Goal: Task Accomplishment & Management: Use online tool/utility

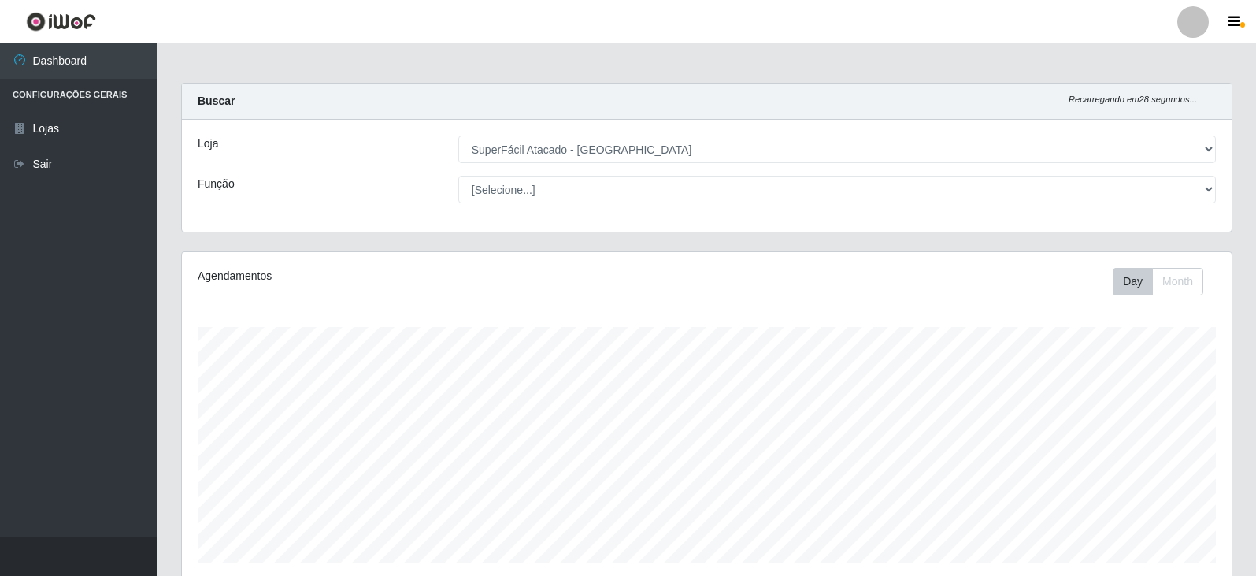
select select "504"
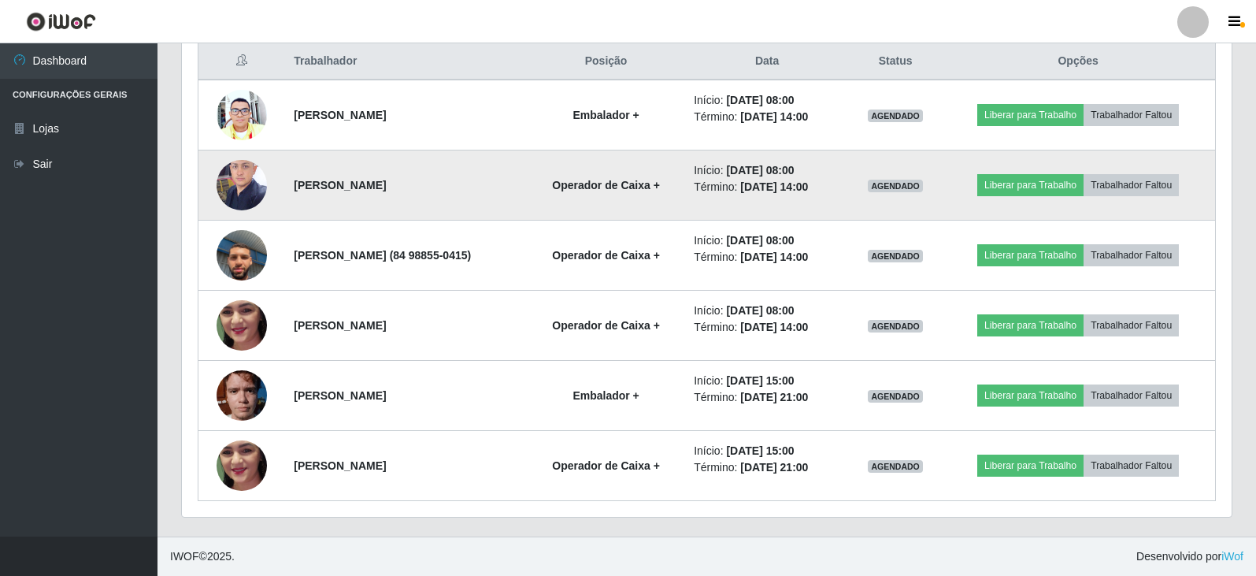
scroll to position [327, 1050]
click at [1055, 180] on button "Liberar para Trabalho" at bounding box center [1030, 185] width 106 height 22
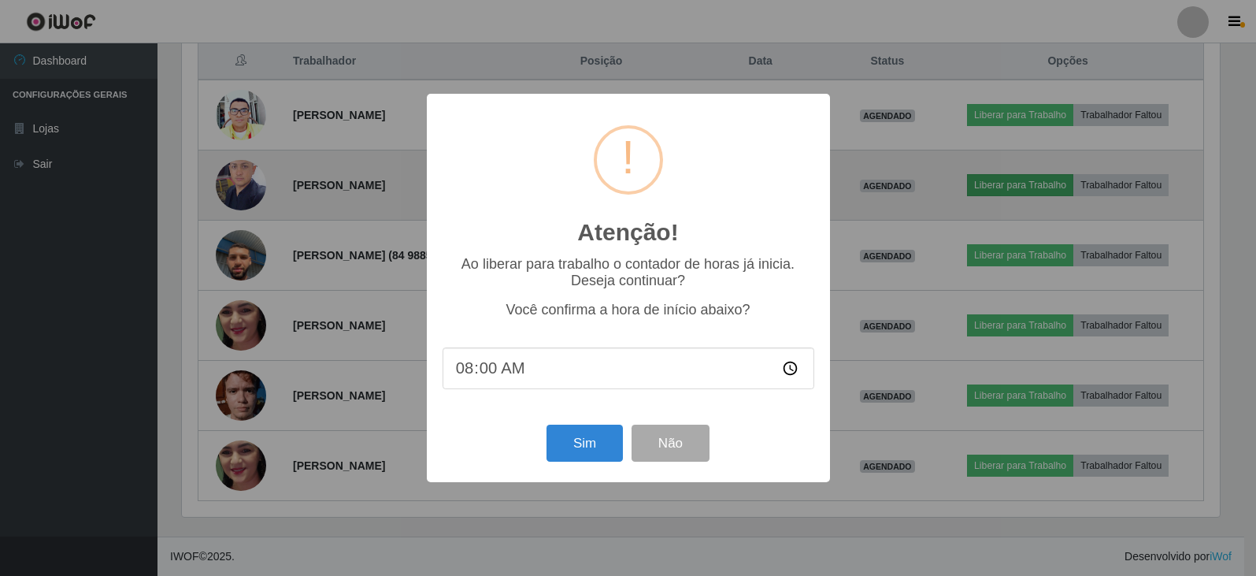
scroll to position [327, 1042]
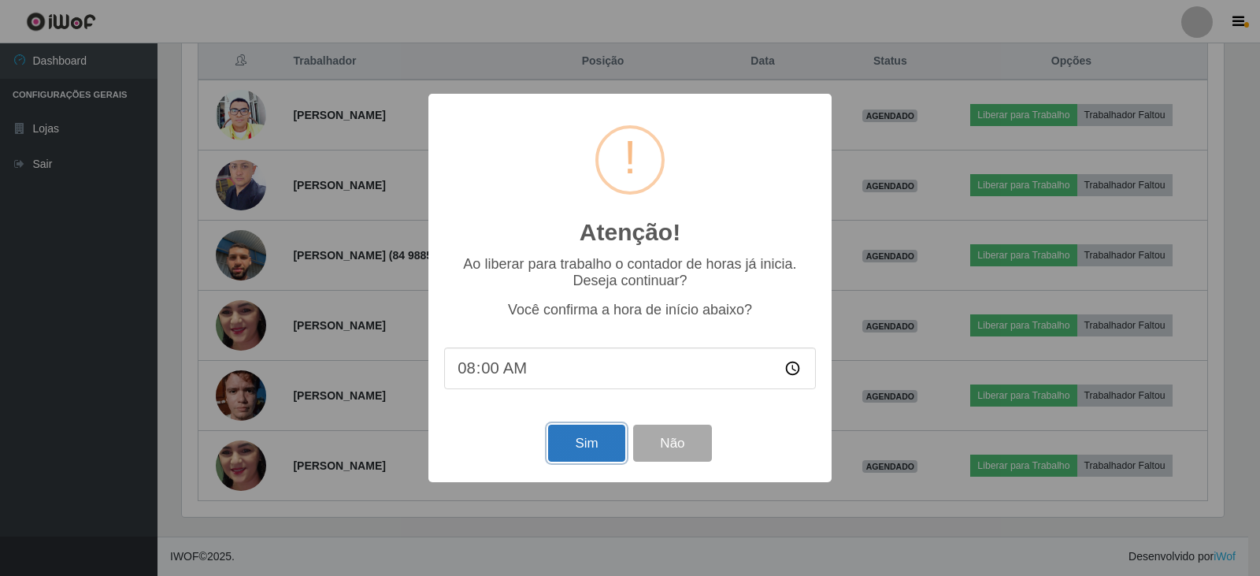
click at [602, 443] on button "Sim" at bounding box center [586, 442] width 76 height 37
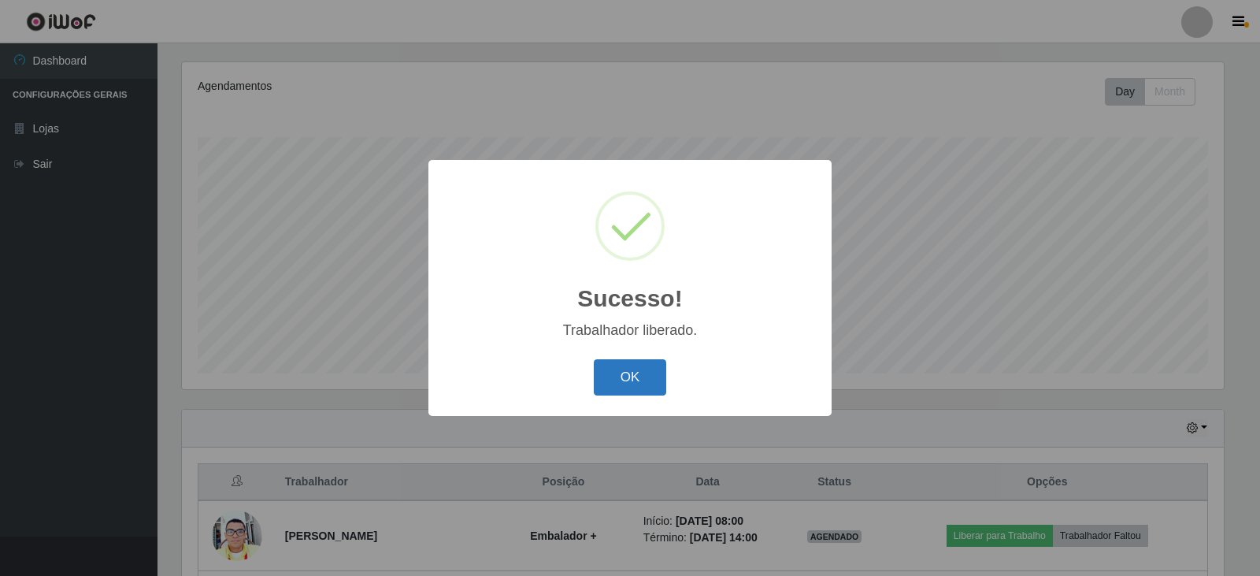
click at [627, 370] on button "OK" at bounding box center [630, 377] width 73 height 37
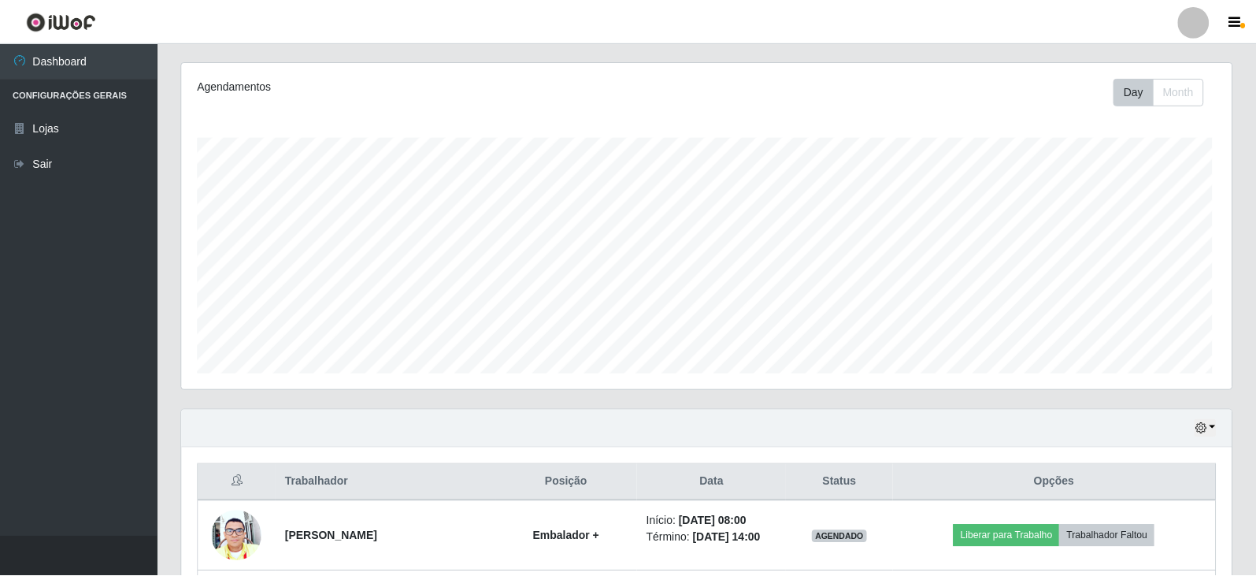
scroll to position [327, 1050]
drag, startPoint x: 1255, startPoint y: 150, endPoint x: 1259, endPoint y: 171, distance: 21.0
click at [1254, 183] on div "Carregando... Buscar Recarregando em 20 segundos... Loja [Selecione...] SuperFá…" at bounding box center [707, 425] width 1099 height 1064
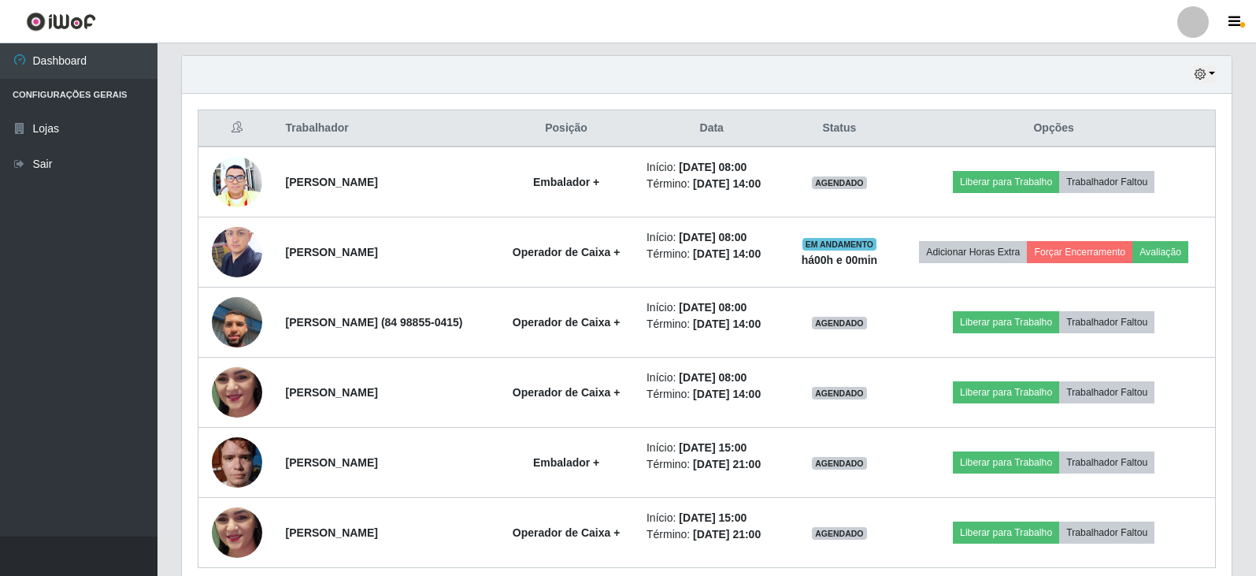
scroll to position [546, 0]
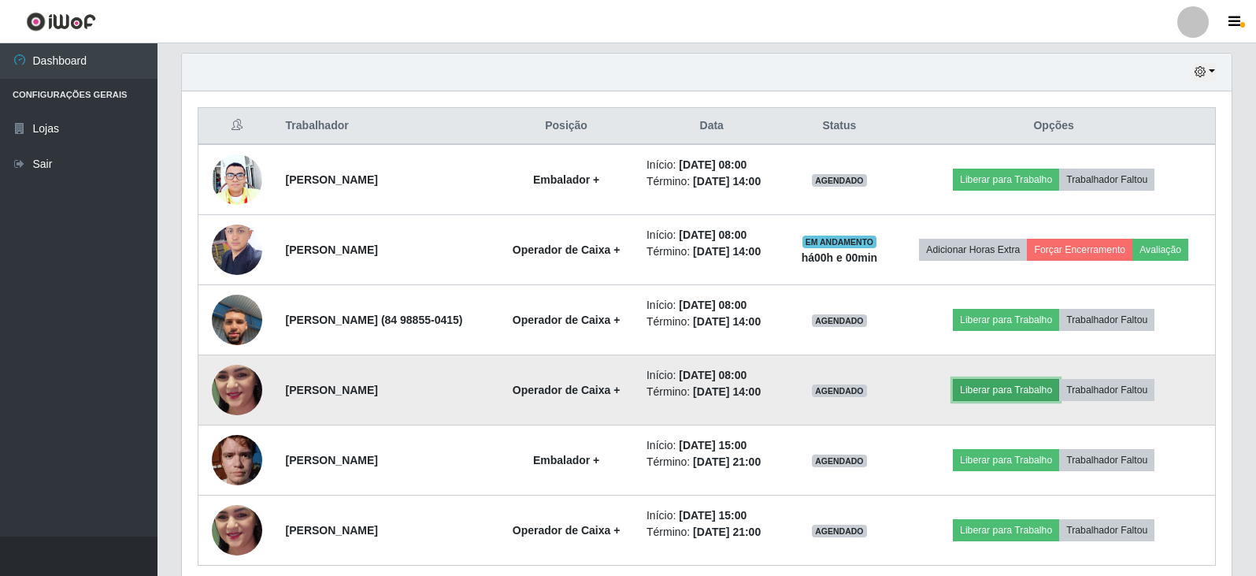
click at [1017, 401] on button "Liberar para Trabalho" at bounding box center [1006, 390] width 106 height 22
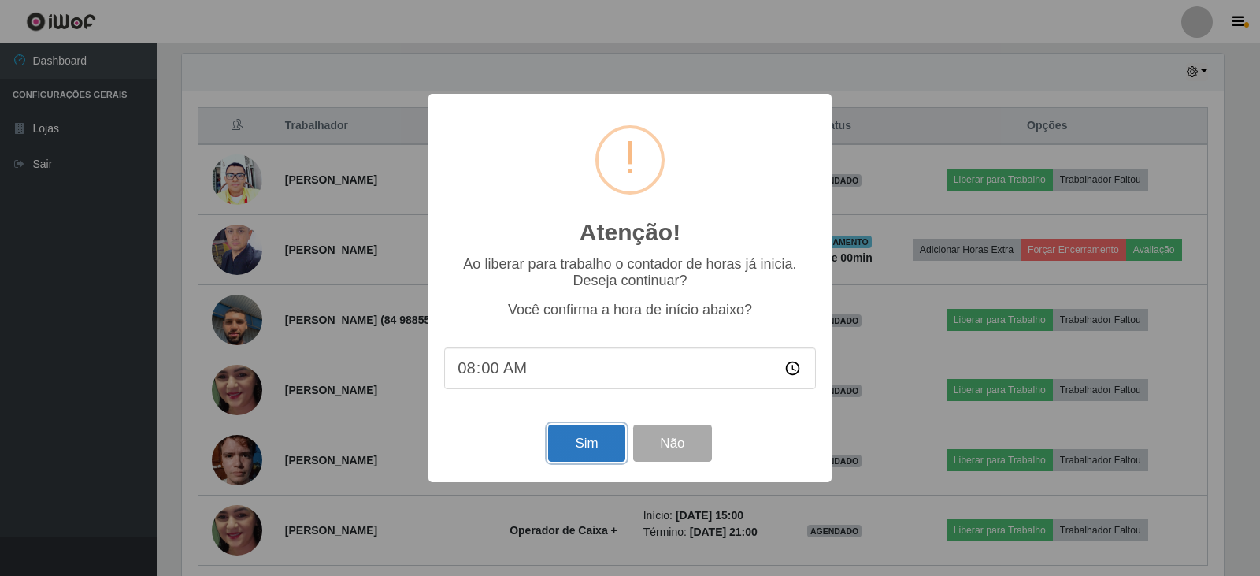
click at [600, 448] on button "Sim" at bounding box center [586, 442] width 76 height 37
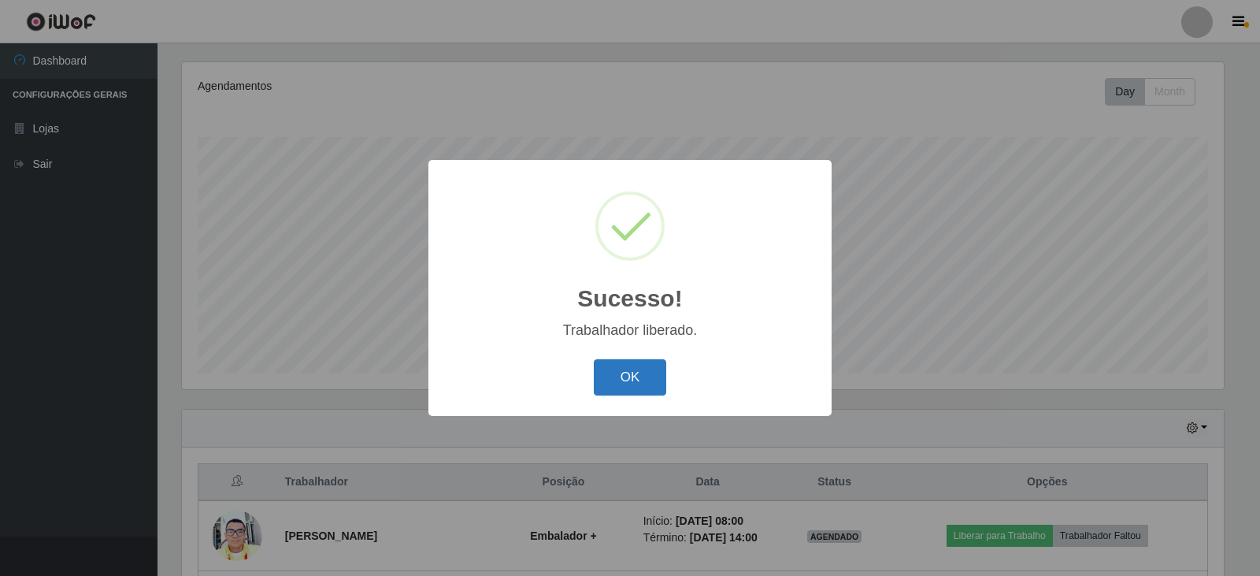
click at [658, 374] on button "OK" at bounding box center [630, 377] width 73 height 37
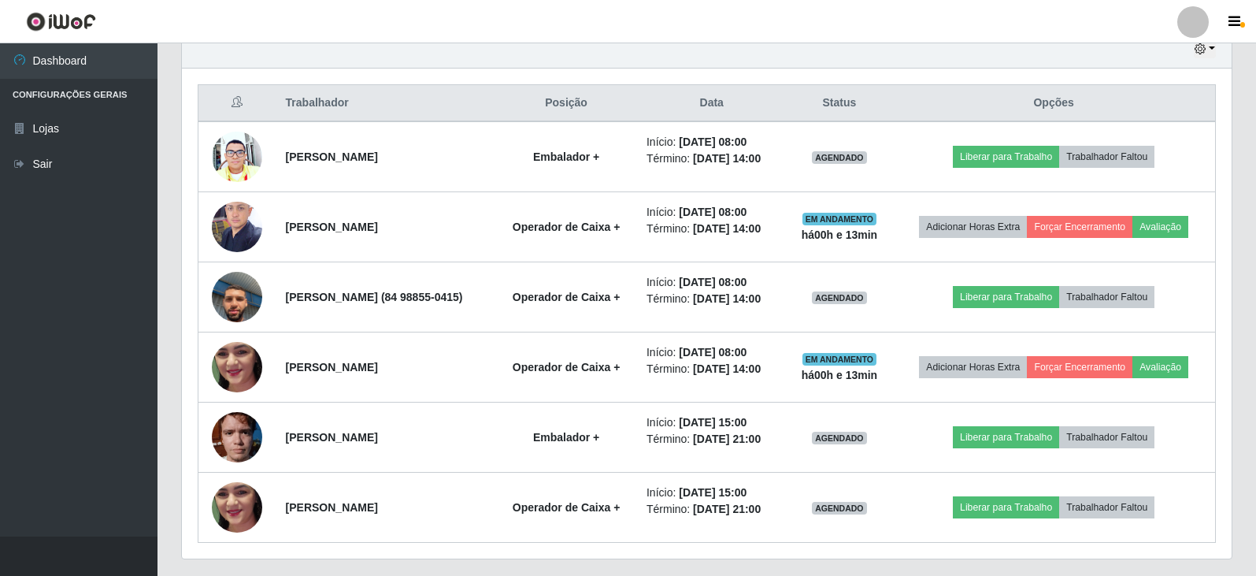
scroll to position [584, 0]
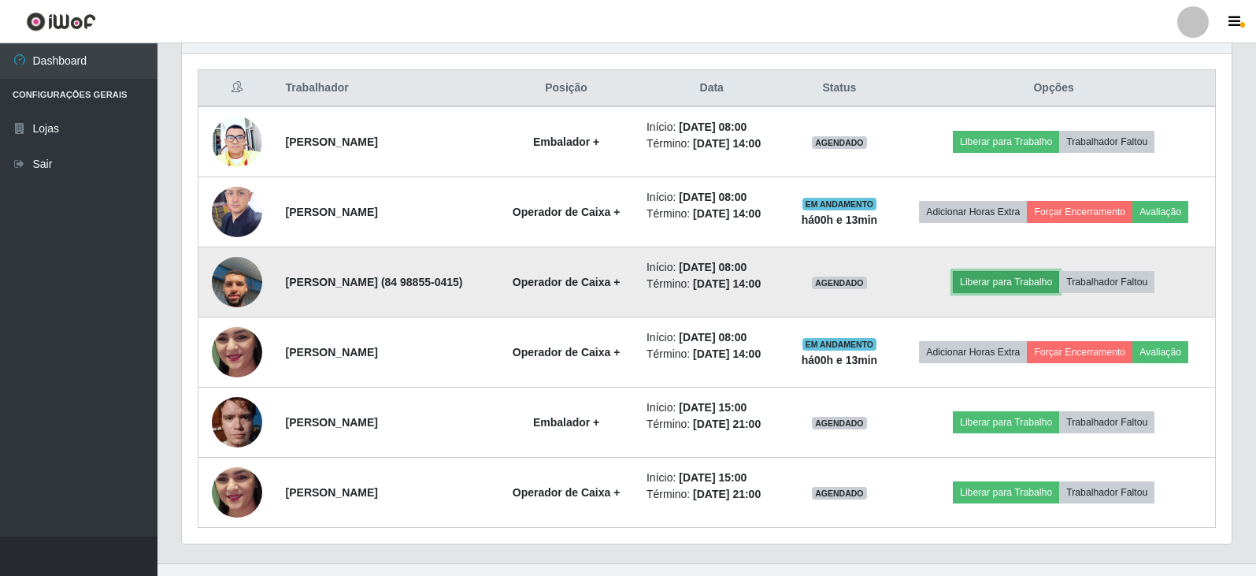
click at [1057, 293] on button "Liberar para Trabalho" at bounding box center [1006, 282] width 106 height 22
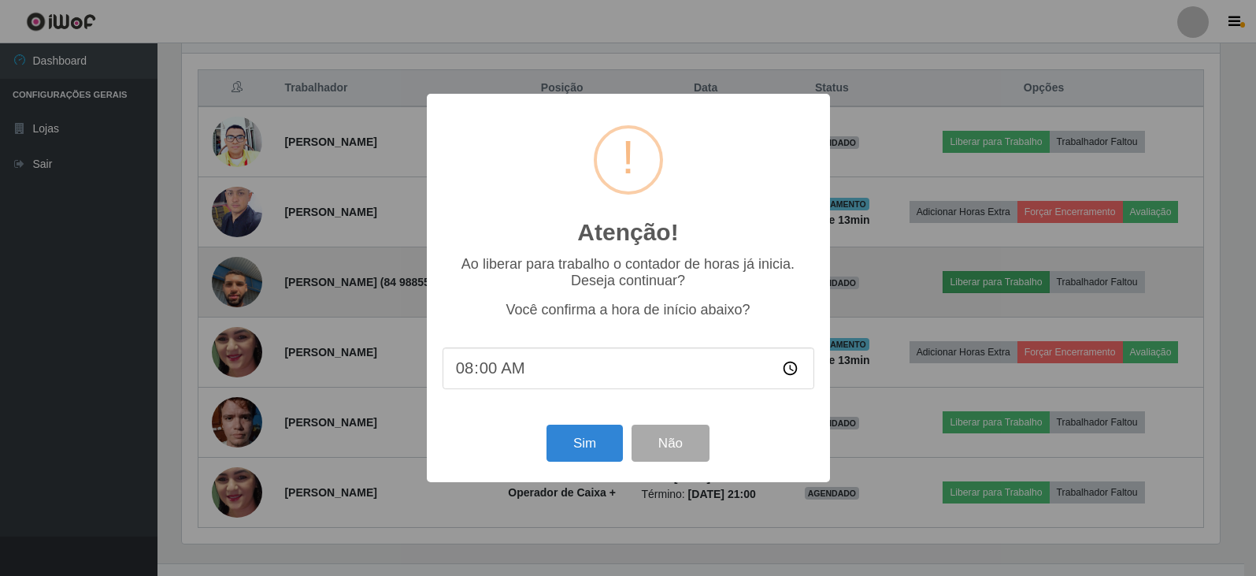
scroll to position [327, 1042]
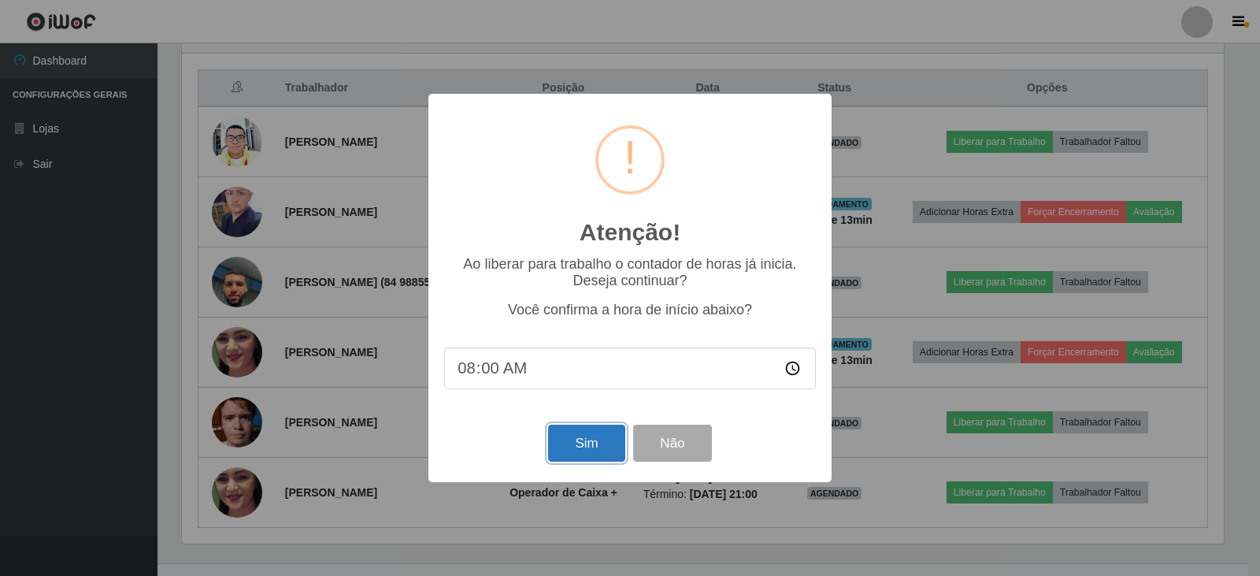
click at [587, 436] on button "Sim" at bounding box center [586, 442] width 76 height 37
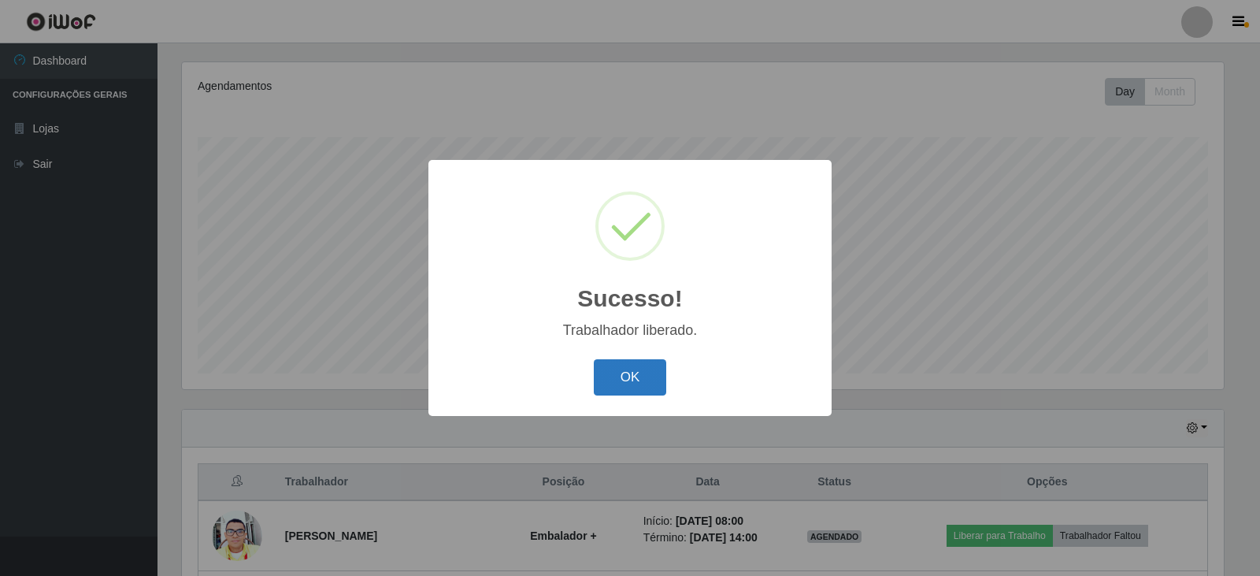
click at [653, 375] on button "OK" at bounding box center [630, 377] width 73 height 37
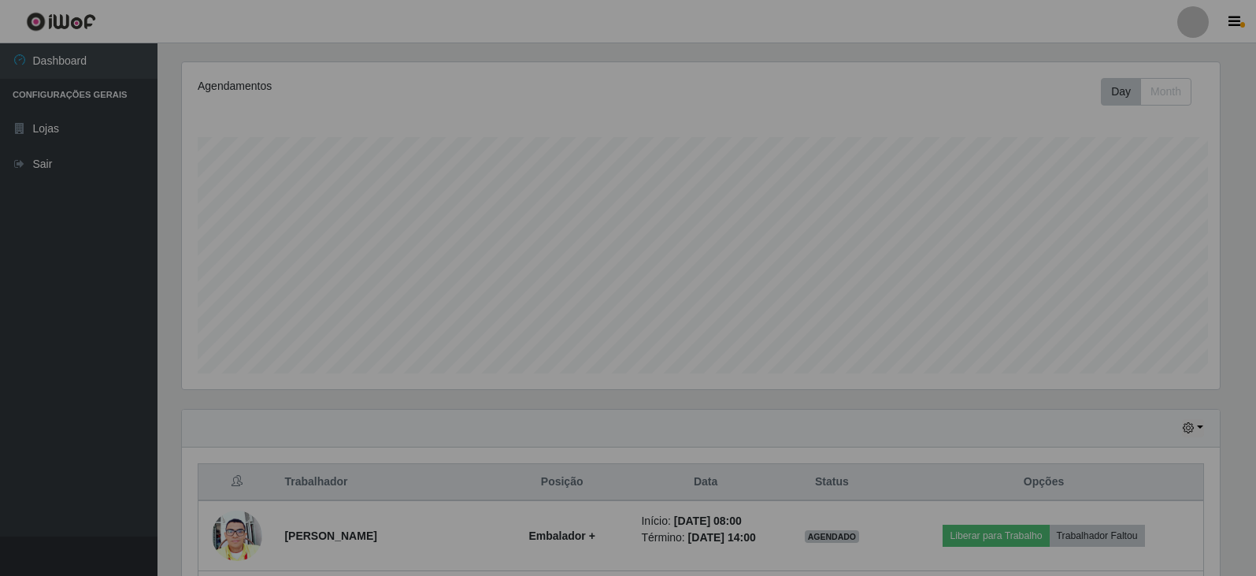
scroll to position [327, 1050]
